Goal: Use online tool/utility: Utilize a website feature to perform a specific function

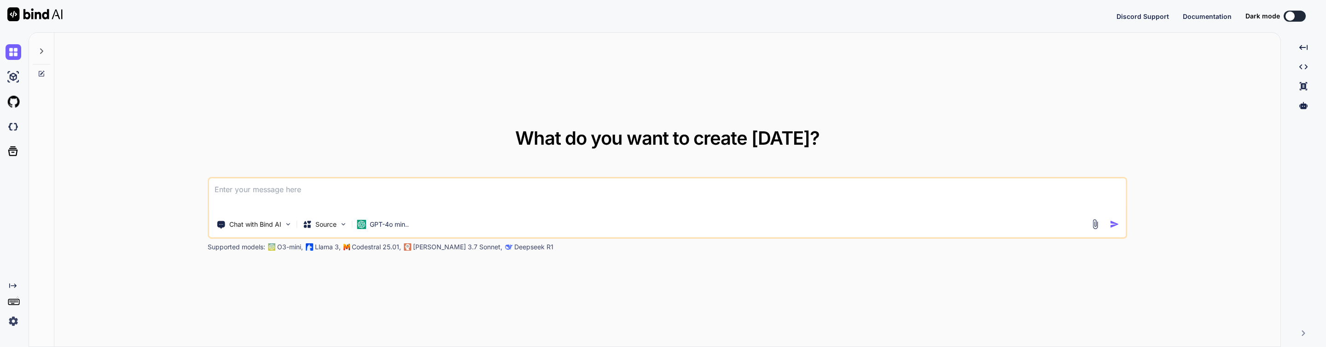
type textarea "x"
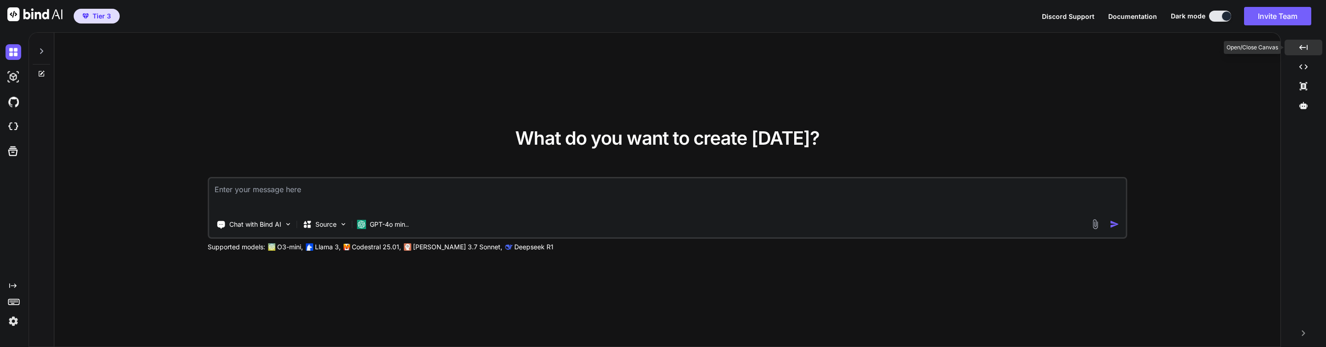
click at [1299, 41] on div "Created with Pixso." at bounding box center [1303, 48] width 38 height 16
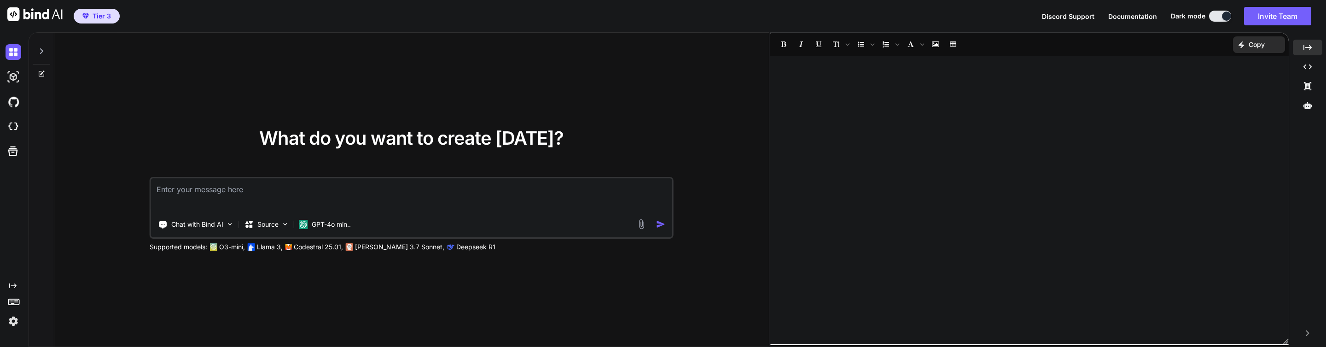
click at [39, 47] on div at bounding box center [41, 49] width 17 height 32
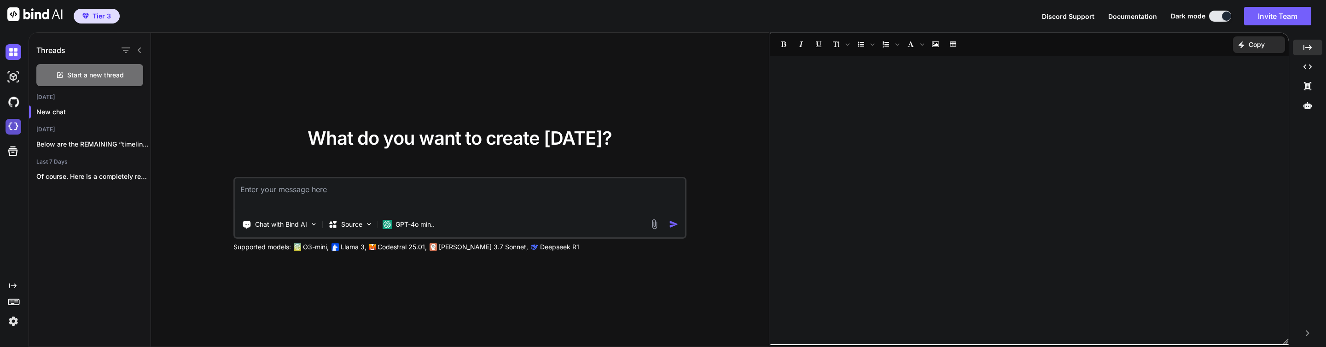
click at [15, 128] on img at bounding box center [14, 127] width 16 height 16
click at [14, 52] on img at bounding box center [14, 52] width 16 height 16
click at [14, 53] on img at bounding box center [14, 52] width 16 height 16
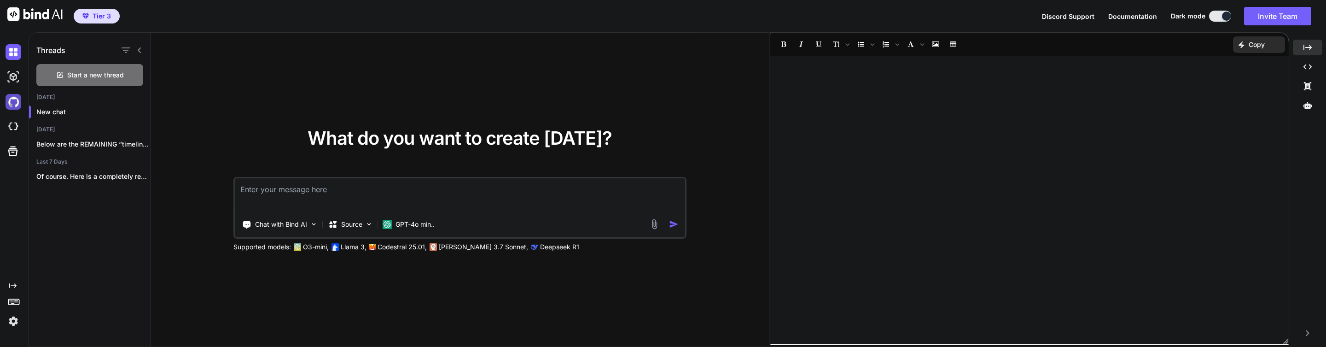
click at [13, 101] on img at bounding box center [14, 102] width 16 height 16
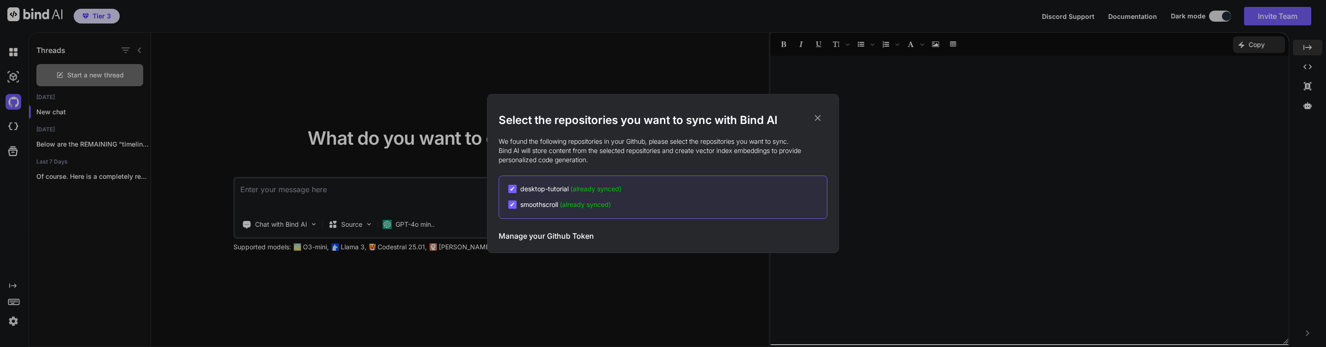
click at [14, 78] on div "Select the repositories you want to sync with Bind AI We found the following re…" at bounding box center [663, 173] width 1326 height 347
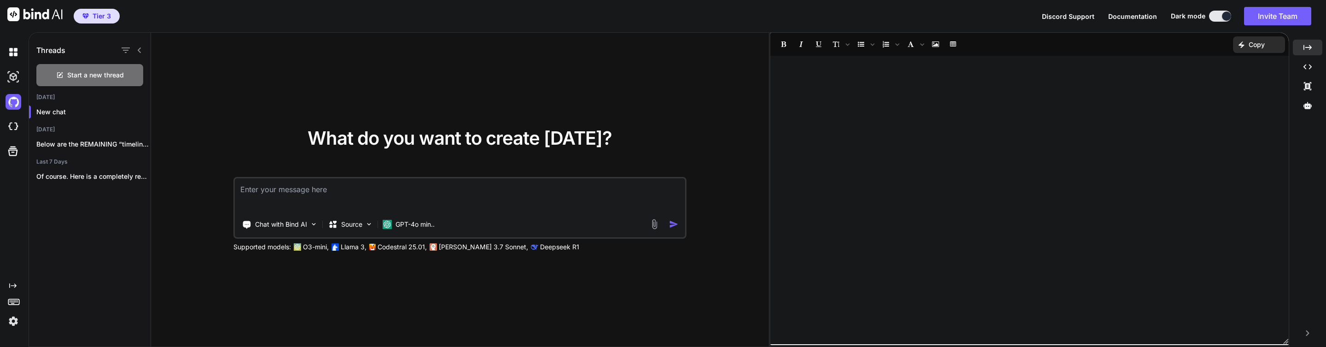
click at [14, 78] on img at bounding box center [14, 77] width 16 height 16
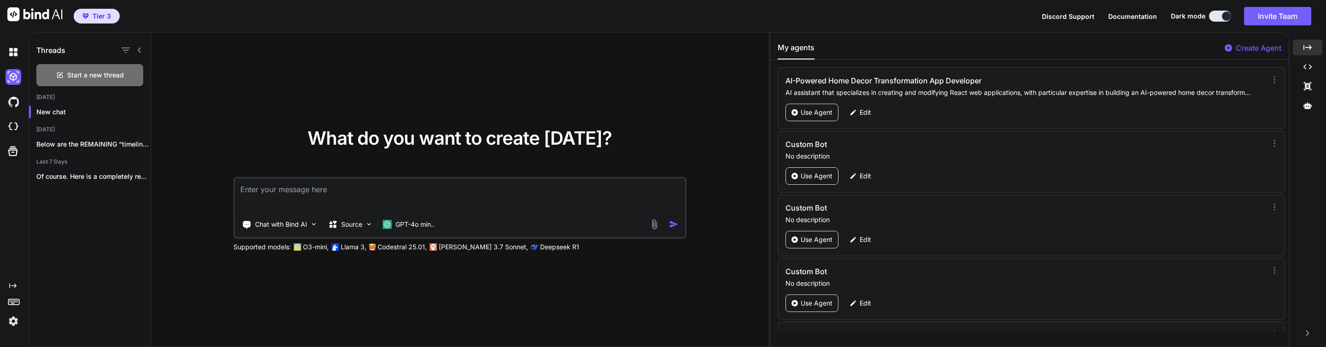
click at [23, 81] on div at bounding box center [15, 77] width 19 height 16
click at [701, 122] on div "What do you want to create [DATE]? Chat with Bind AI Source GPT-4o min.. Suppor…" at bounding box center [460, 190] width 618 height 314
click at [425, 185] on textarea at bounding box center [460, 195] width 450 height 34
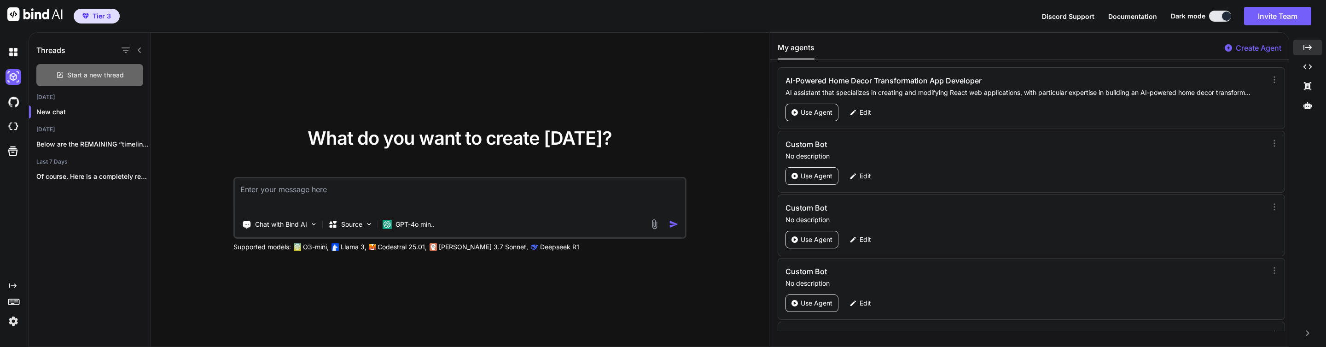
click at [72, 68] on div "Start a new thread" at bounding box center [89, 75] width 107 height 22
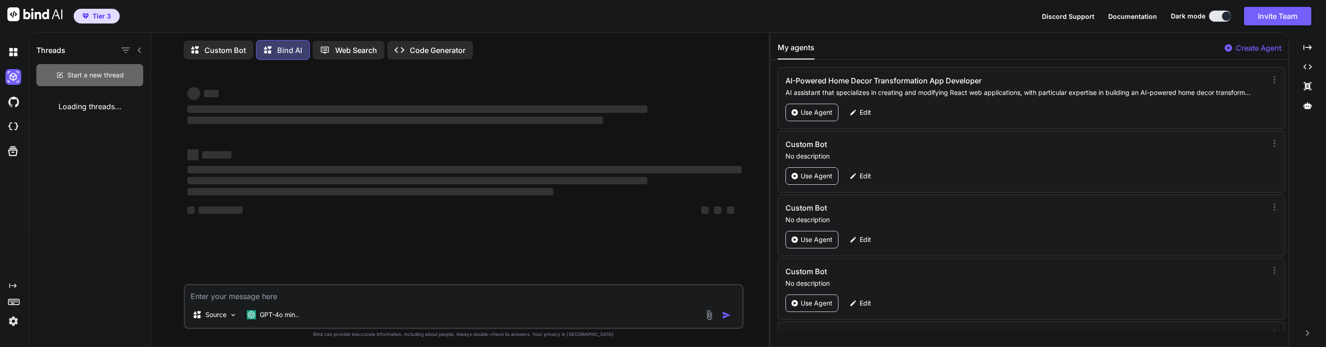
click at [73, 70] on div "Start a new thread" at bounding box center [89, 75] width 107 height 22
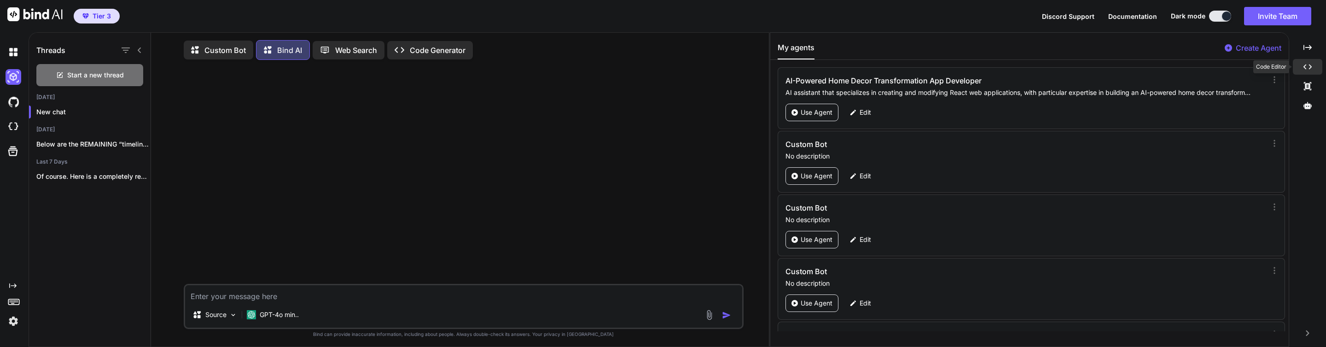
click at [1305, 68] on icon at bounding box center [1307, 66] width 8 height 5
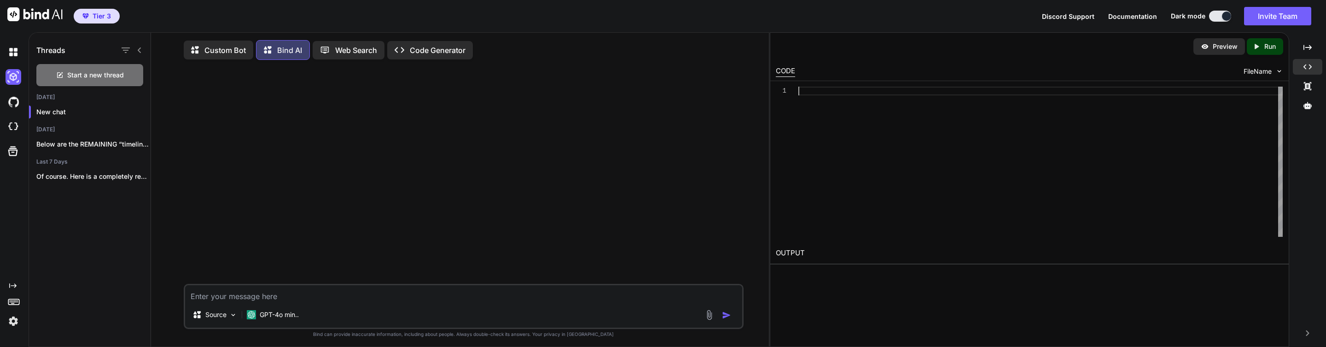
click at [833, 89] on div at bounding box center [1040, 162] width 484 height 150
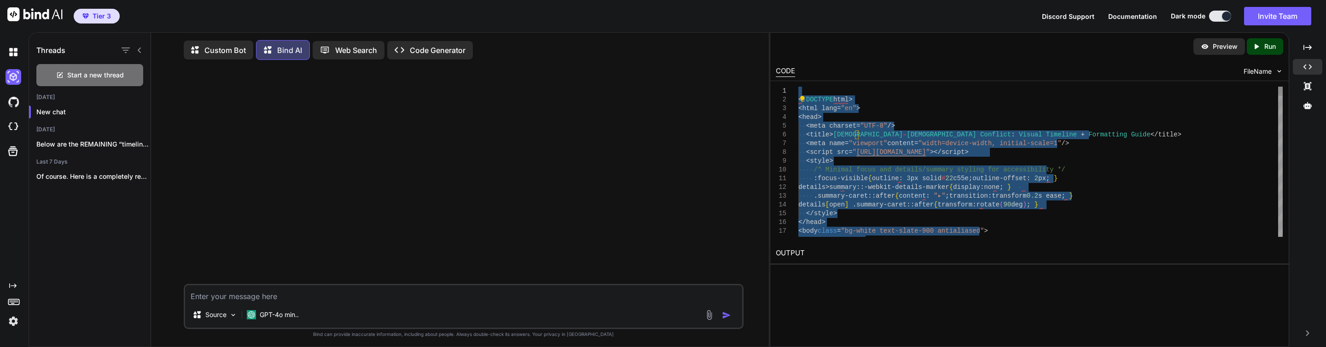
drag, startPoint x: 1180, startPoint y: 147, endPoint x: 1044, endPoint y: -539, distance: 699.3
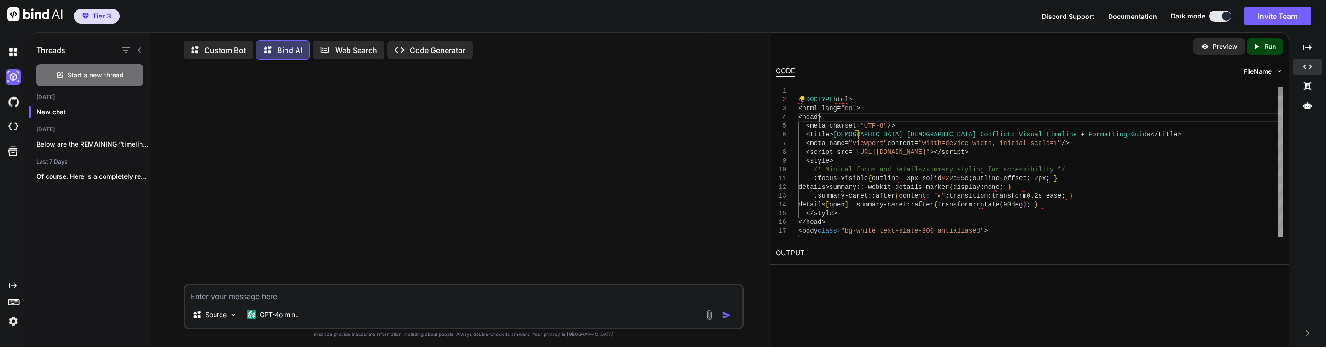
type textarea "<!DOCTYPE html> <html lang="en"> <head> <meta charset="UTF-8" /> <title>Israeli…"
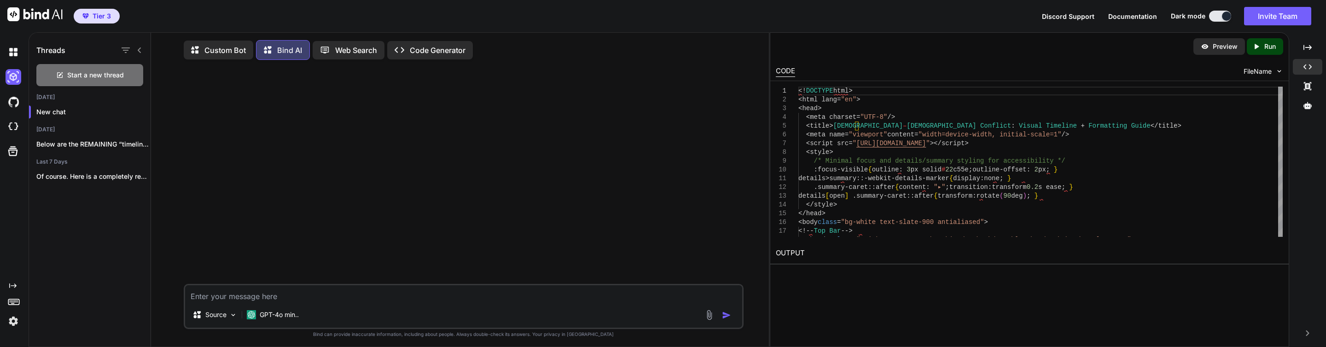
click at [1259, 49] on icon "Created with Pixso." at bounding box center [1256, 46] width 8 height 8
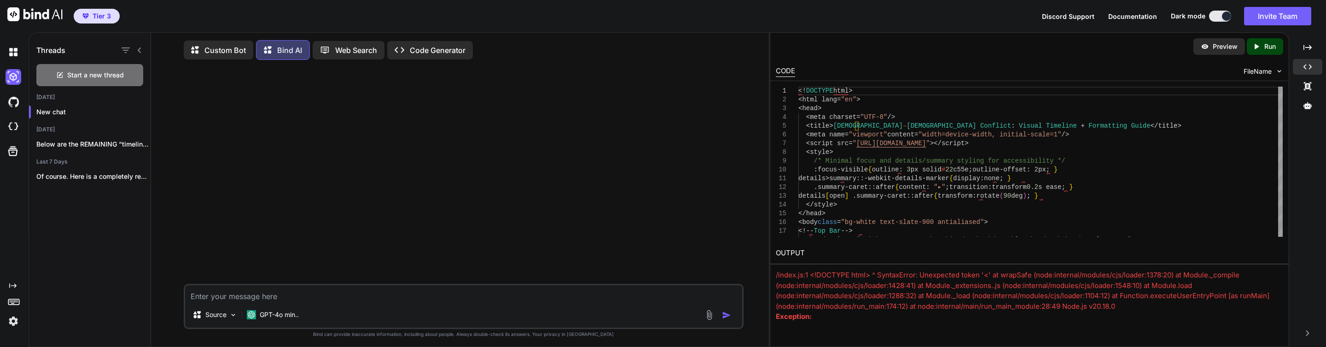
click at [415, 53] on p "Code Generator" at bounding box center [438, 50] width 56 height 11
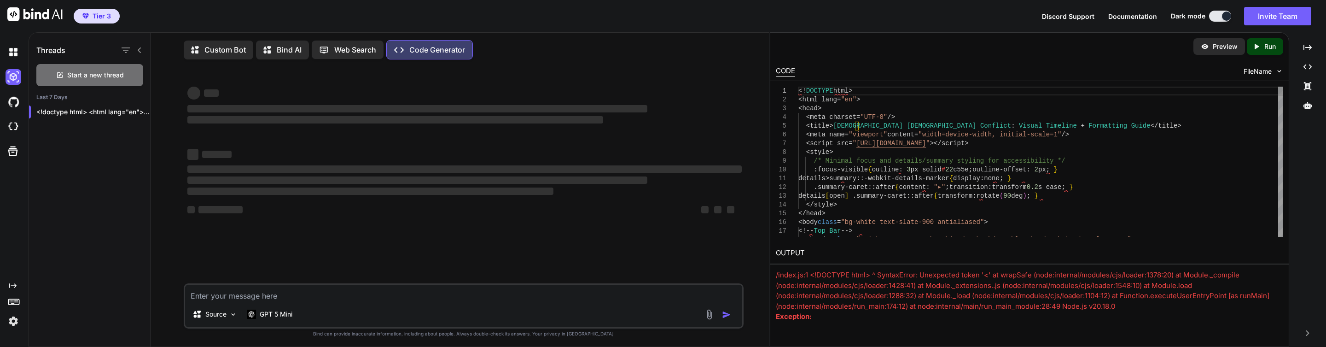
click at [1215, 37] on div "Threads Start a new thread Last 7 Days <!doctype html> <html lang="en"> <head> …" at bounding box center [677, 189] width 1297 height 314
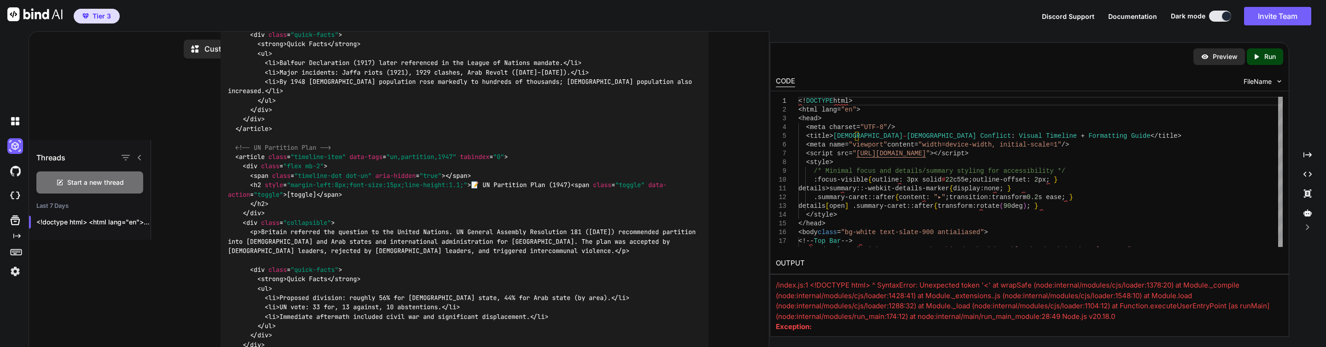
click at [1216, 43] on div "Preview Created with Pixso. Run" at bounding box center [1029, 57] width 518 height 28
click at [1216, 52] on div "Preview" at bounding box center [1219, 56] width 52 height 17
click at [1216, 60] on p "Preview" at bounding box center [1224, 56] width 25 height 9
click at [200, 115] on div "You Code Generator Concise Timeline: Palestine & Israel — at-a-glance Easy-to-s…" at bounding box center [464, 167] width 557 height 7181
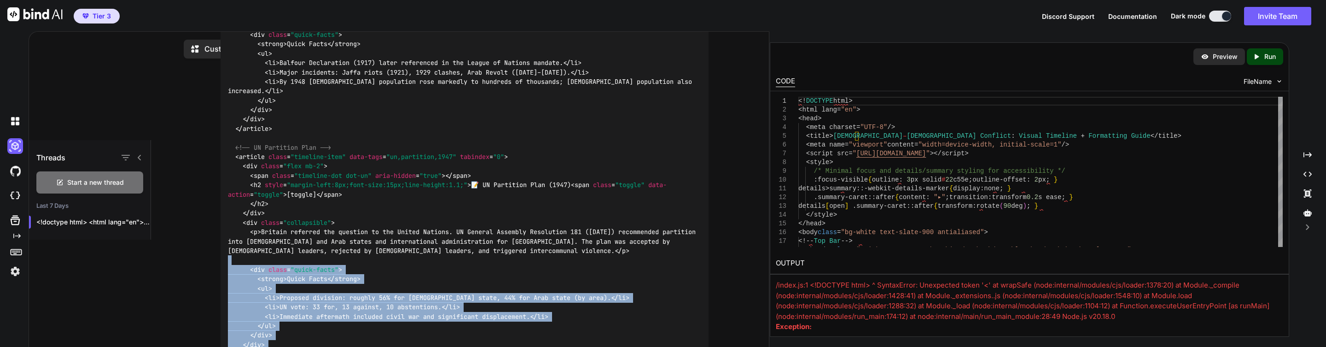
drag, startPoint x: 336, startPoint y: 79, endPoint x: 368, endPoint y: 277, distance: 200.5
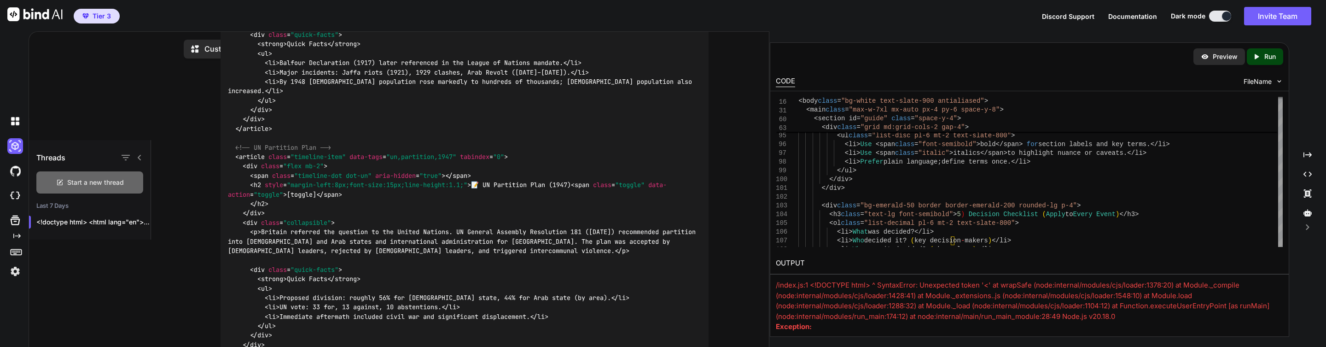
click at [104, 175] on div "Start a new thread" at bounding box center [89, 182] width 107 height 22
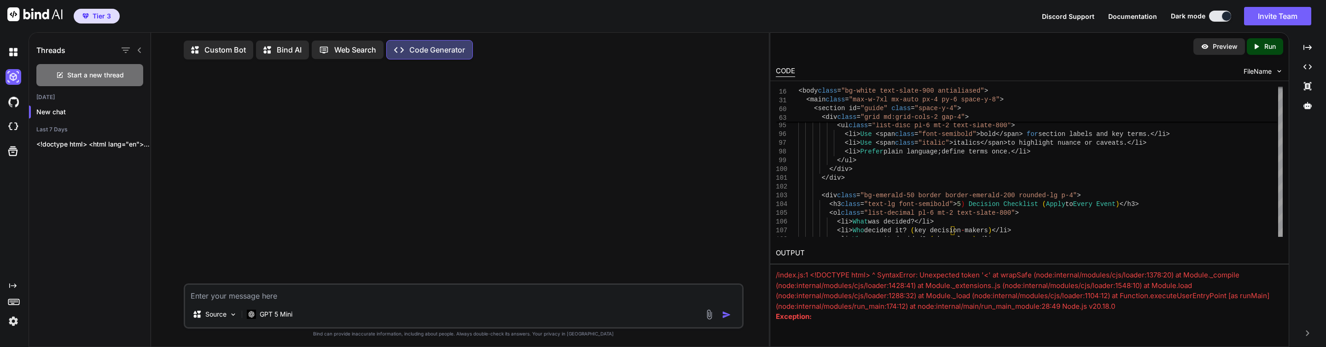
click at [498, 301] on textarea at bounding box center [463, 292] width 557 height 17
paste textarea "<!LOREMIP dolo> <sita cons="ad"> <elit> <sedd eiusmod="TEM-7" /> <incid>Utlabor…"
type textarea "<!LOREMIP dolo> <sita cons="ad"> <elit> <sedd eiusmod="TEM-7" /> <incid>Utlabor…"
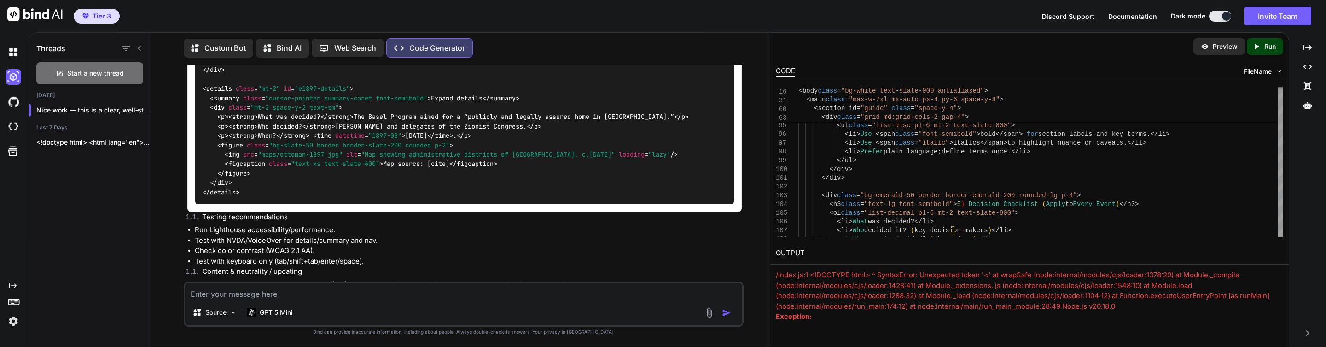
scroll to position [4932, 0]
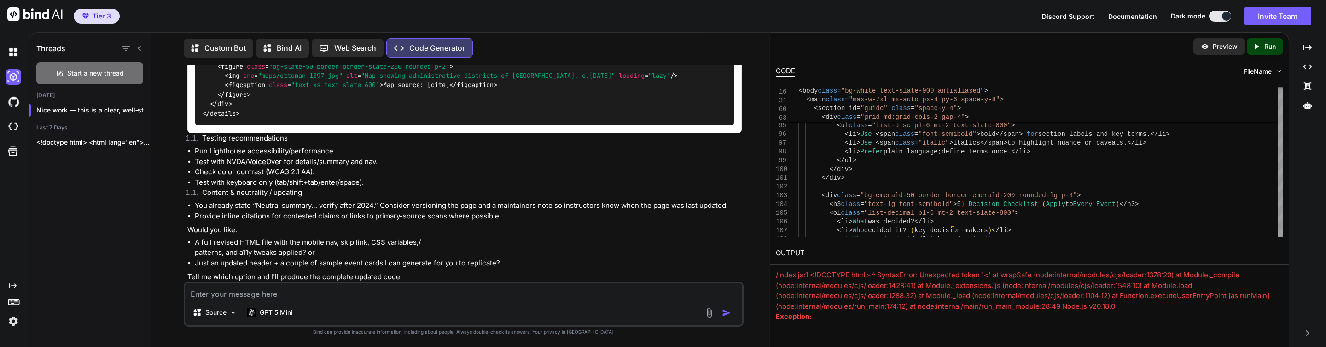
drag, startPoint x: 323, startPoint y: 235, endPoint x: 181, endPoint y: 222, distance: 142.4
click at [181, 222] on div "You Code Generator Nice work — this is a clear, well‑structured, study‑friendly…" at bounding box center [463, 205] width 610 height 281
copy li "A full revised HTML file with the mobile nav, skip link, CSS variables, / patte…"
click at [412, 297] on textarea at bounding box center [463, 291] width 557 height 17
paste textarea "A full revised HTML file with the mobile nav, skip link, CSS variables, / patte…"
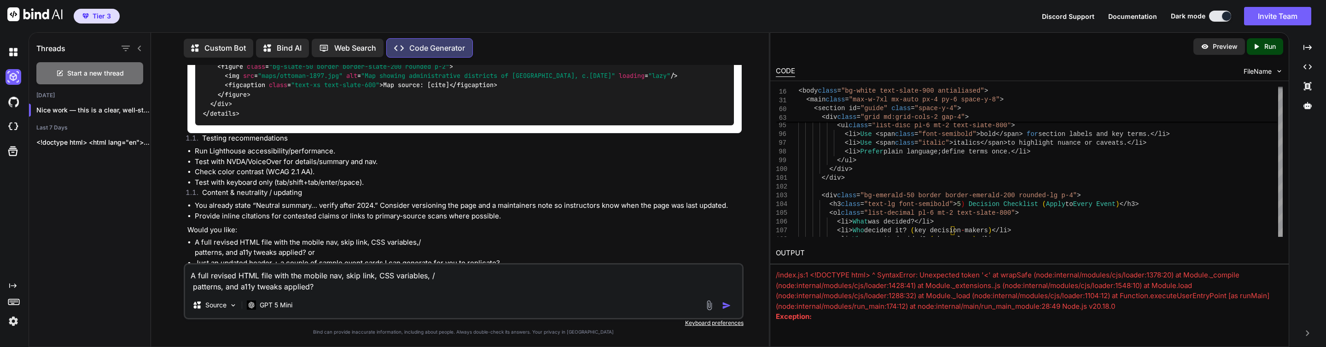
type textarea "A full revised HTML file with the mobile nav, skip link, CSS variables, / patte…"
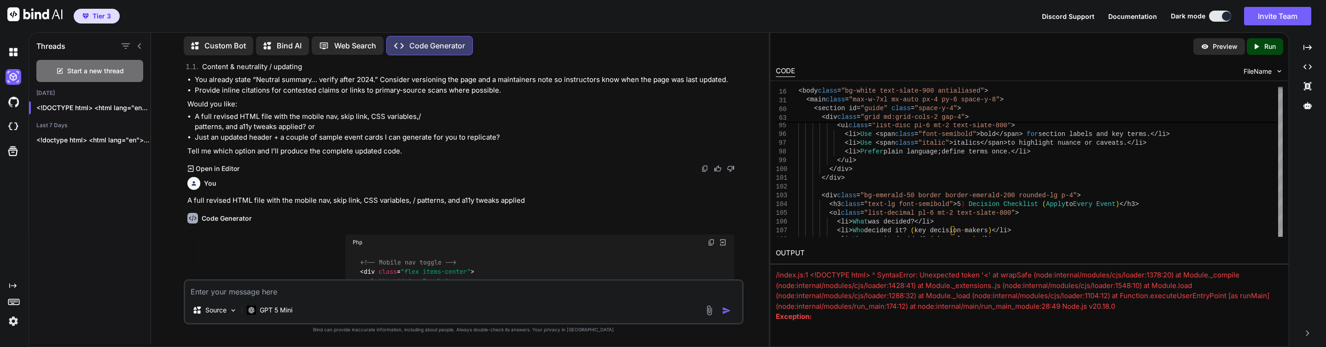
scroll to position [5121, 0]
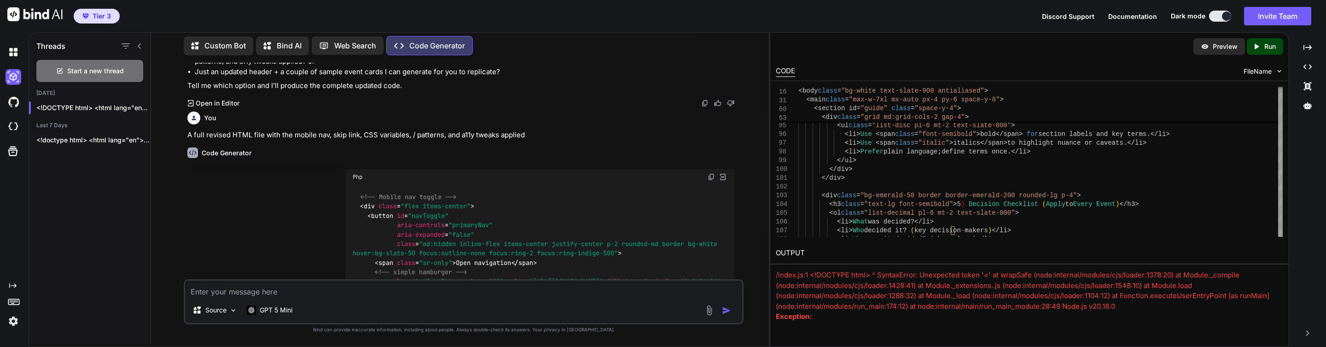
click at [722, 173] on img at bounding box center [723, 177] width 8 height 8
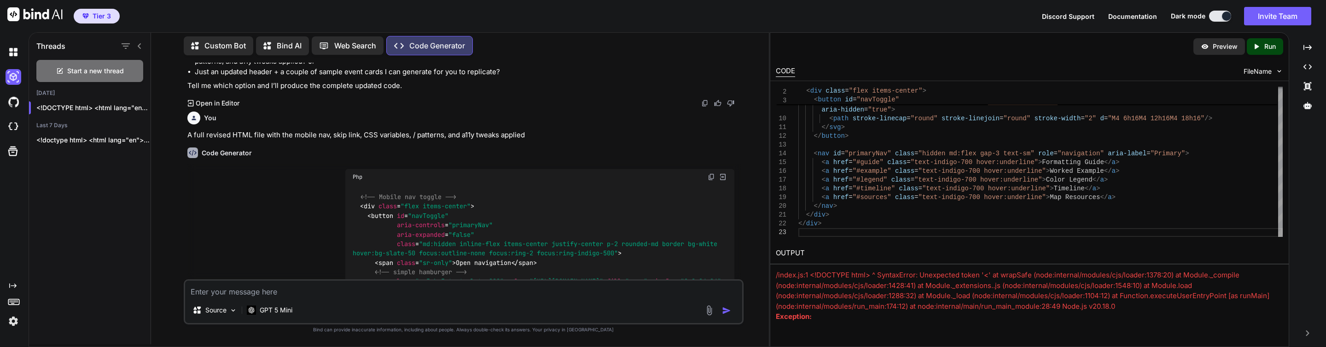
click at [1278, 45] on div "Created with Pixso. Run" at bounding box center [1265, 46] width 36 height 17
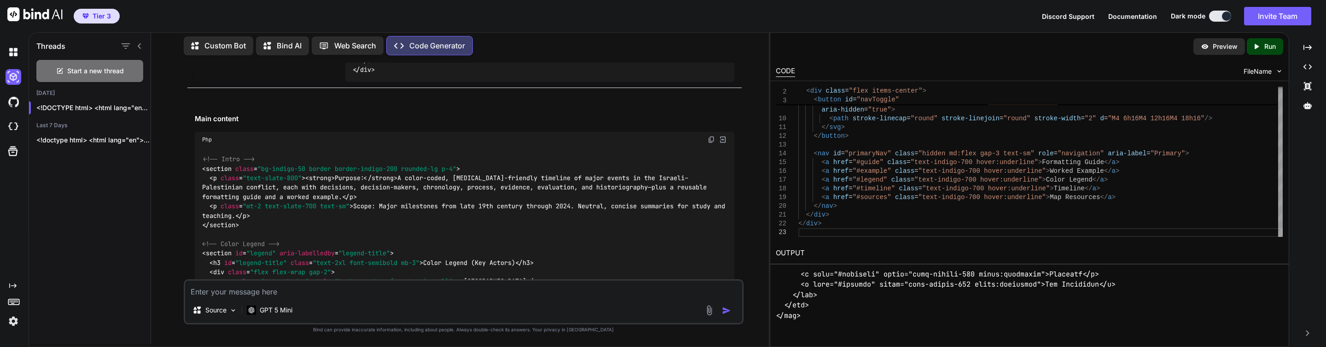
scroll to position [5474, 0]
click at [722, 134] on img at bounding box center [723, 138] width 8 height 8
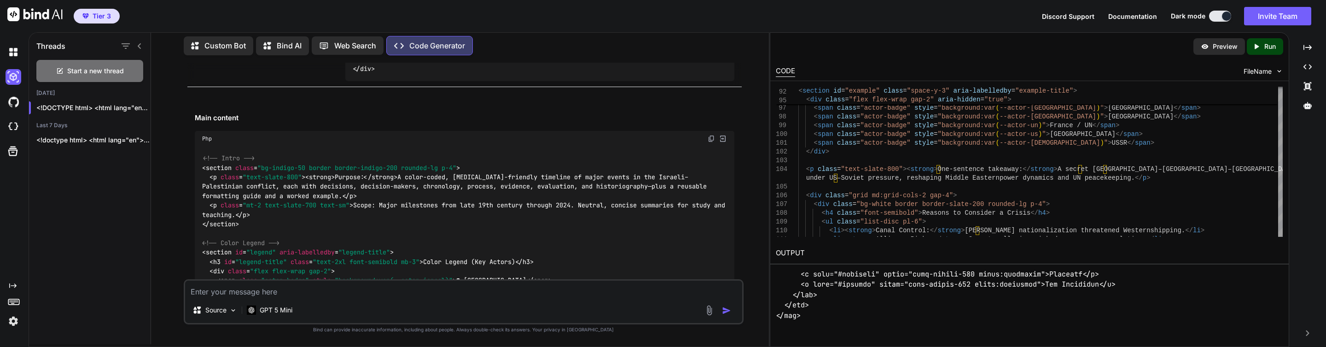
click at [1261, 41] on div "Created with Pixso. Run" at bounding box center [1265, 46] width 36 height 17
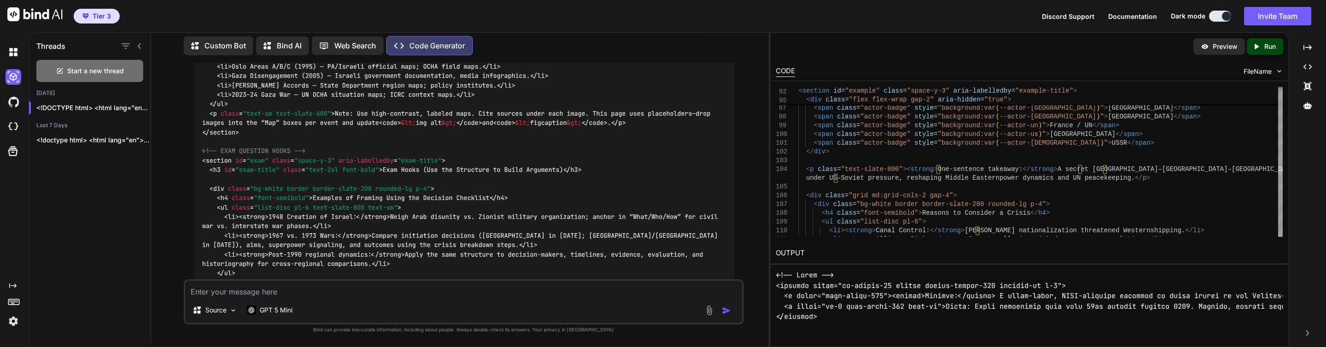
scroll to position [8933, 0]
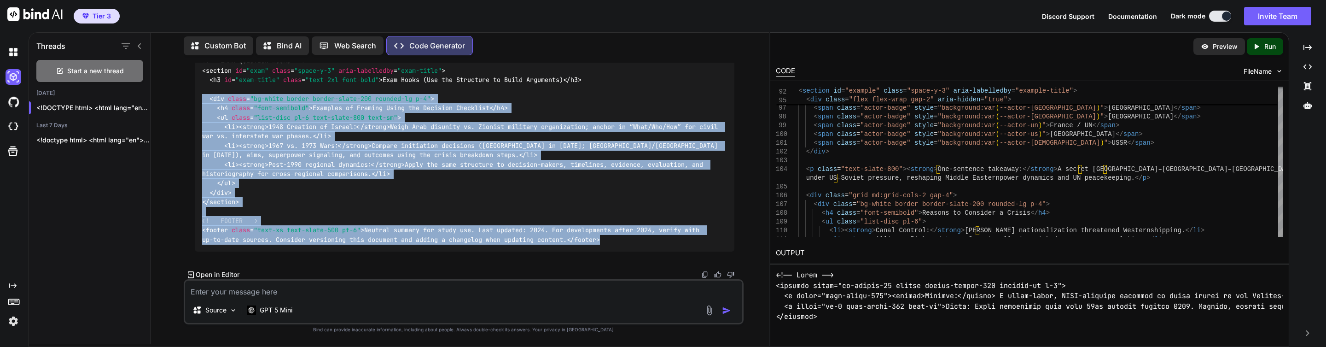
drag, startPoint x: 299, startPoint y: 240, endPoint x: 188, endPoint y: 78, distance: 196.1
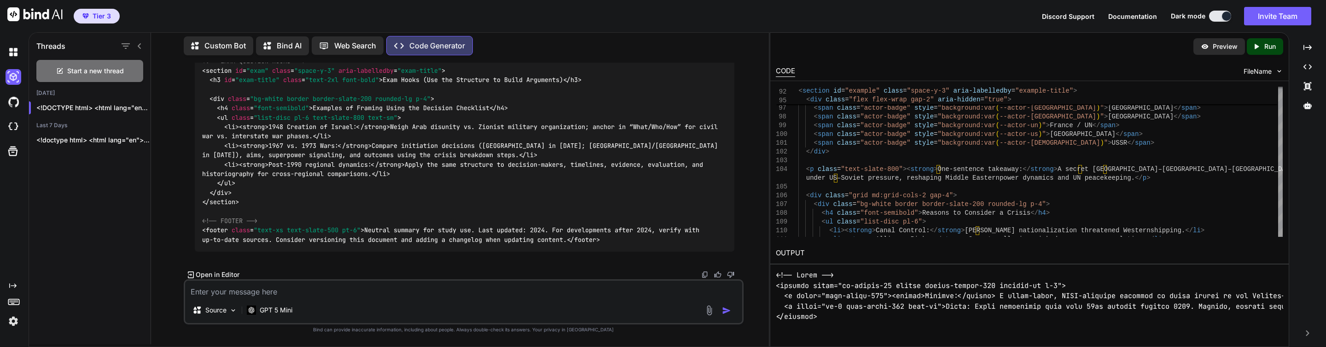
click at [706, 273] on img at bounding box center [704, 274] width 7 height 7
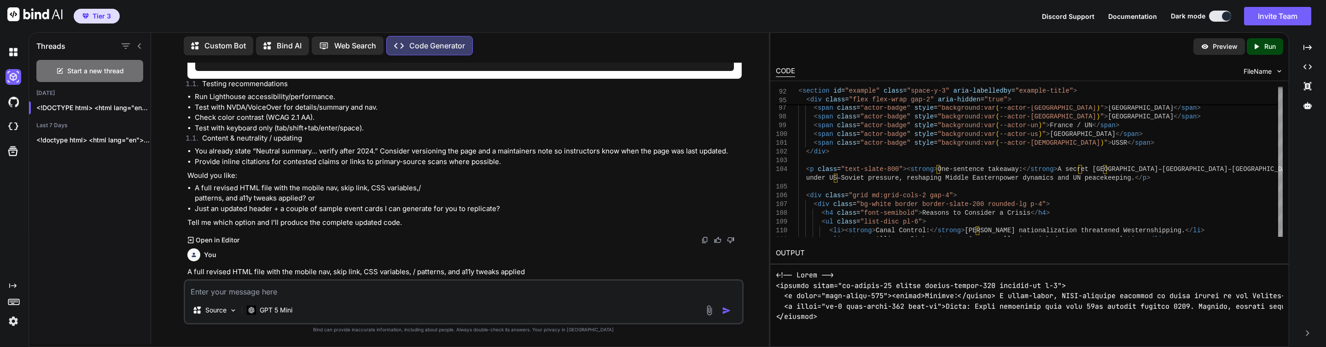
scroll to position [5354, 0]
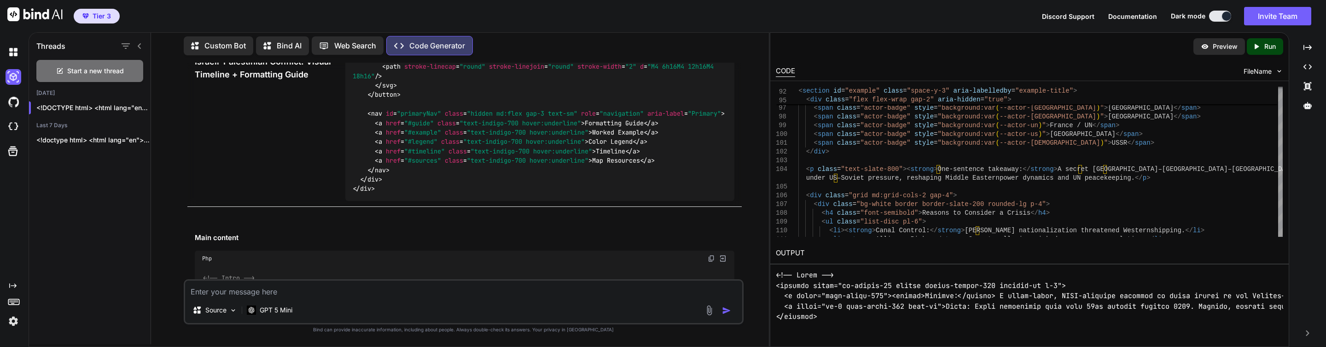
click at [348, 292] on textarea at bounding box center [463, 288] width 557 height 17
type textarea "it doesnt run....."
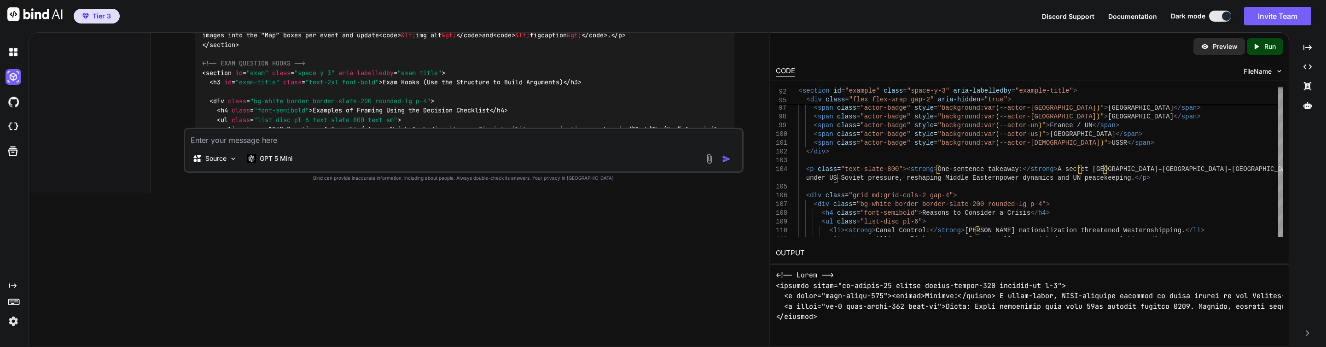
scroll to position [9030, 0]
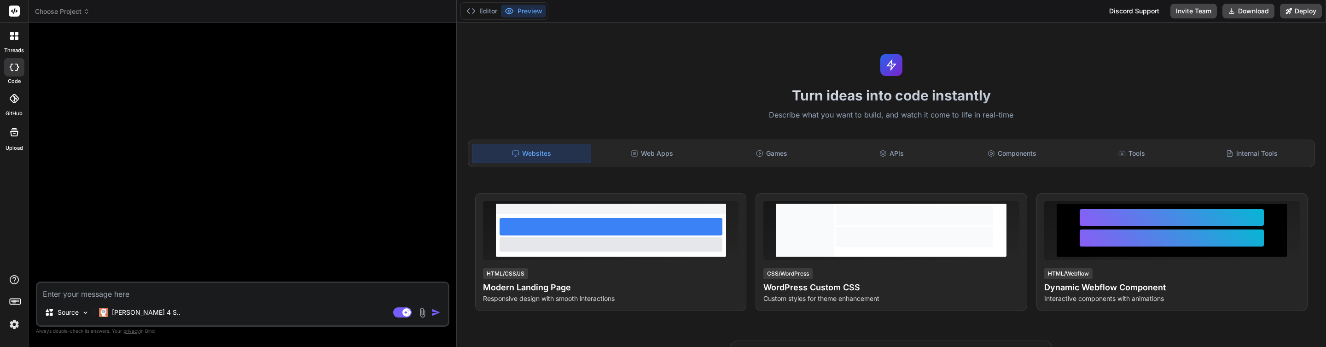
click at [11, 47] on label "threads" at bounding box center [14, 50] width 20 height 8
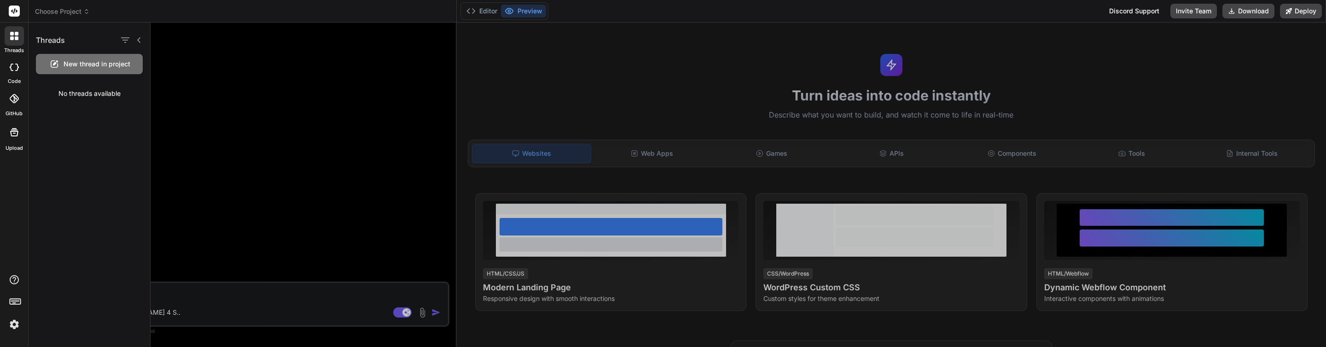
click at [16, 74] on div at bounding box center [14, 67] width 20 height 18
type textarea "x"
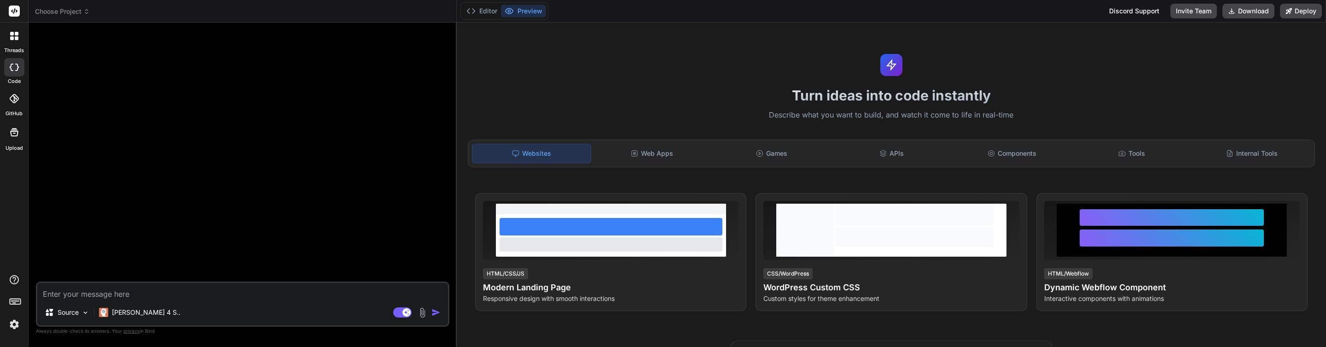
click at [13, 36] on icon at bounding box center [14, 36] width 8 height 8
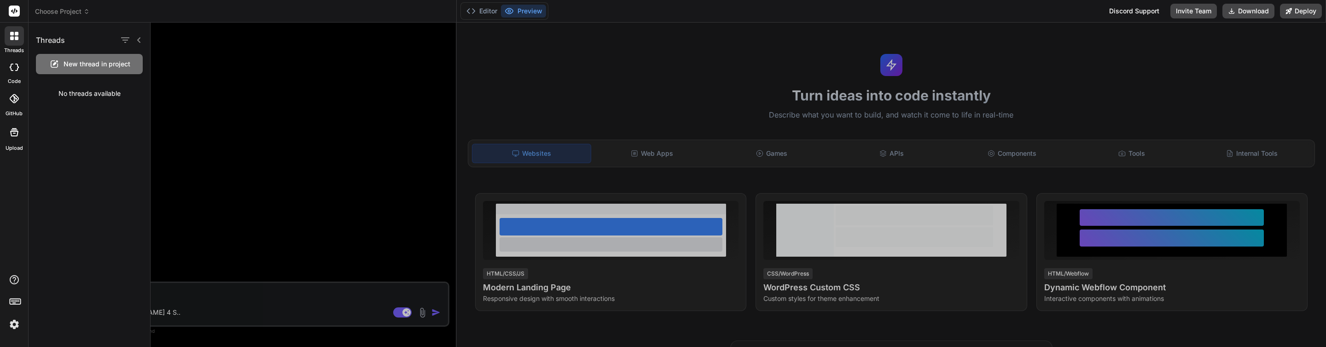
click at [15, 10] on icon at bounding box center [14, 11] width 11 height 11
